Goal: Task Accomplishment & Management: Manage account settings

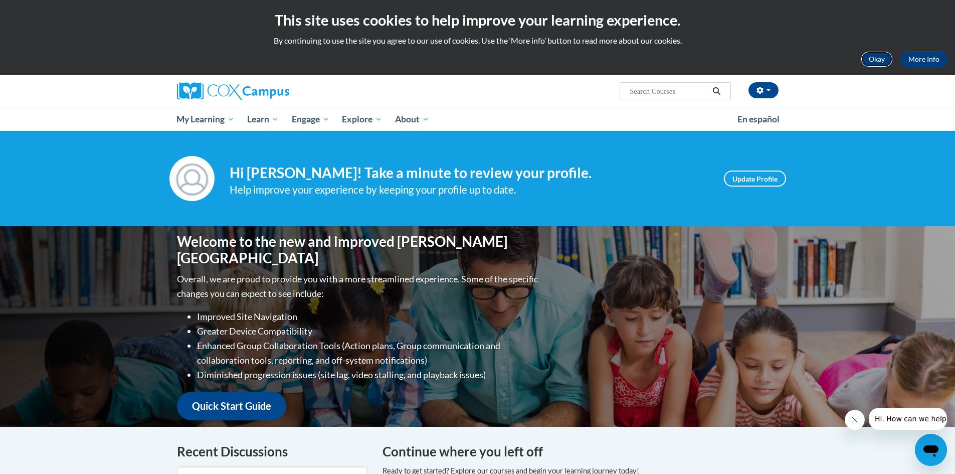
click at [869, 63] on button "Okay" at bounding box center [877, 59] width 32 height 16
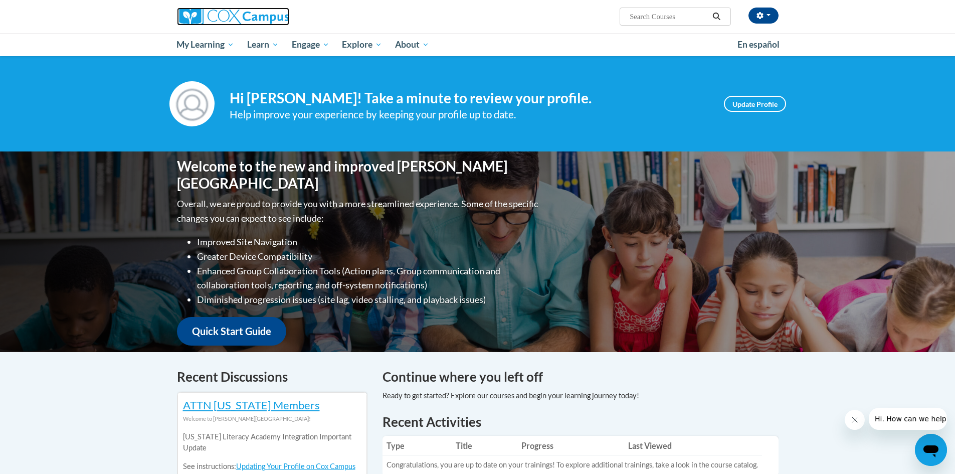
click at [223, 18] on img at bounding box center [233, 17] width 112 height 18
click at [762, 14] on icon "button" at bounding box center [759, 15] width 7 height 7
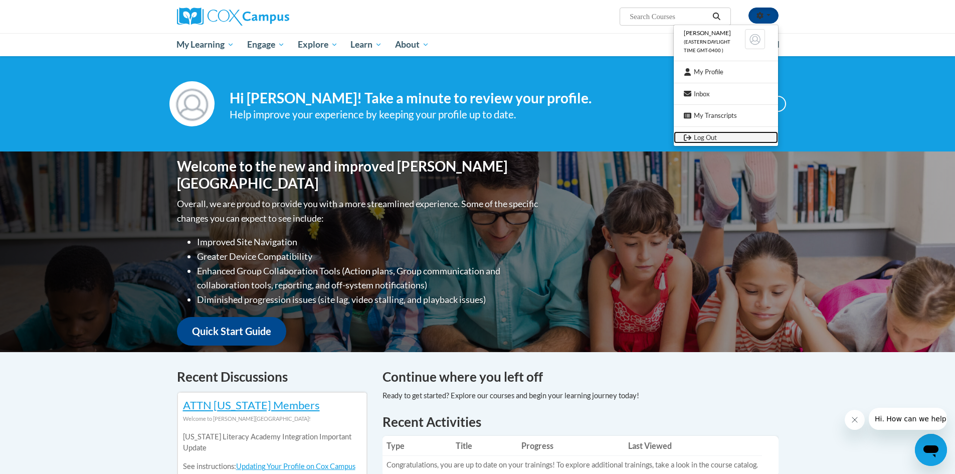
click at [708, 134] on link "Log Out" at bounding box center [726, 137] width 104 height 13
